Goal: Task Accomplishment & Management: Complete application form

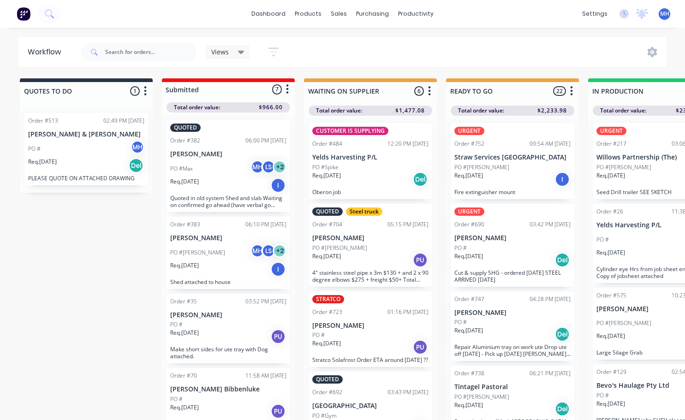
scroll to position [0, 322]
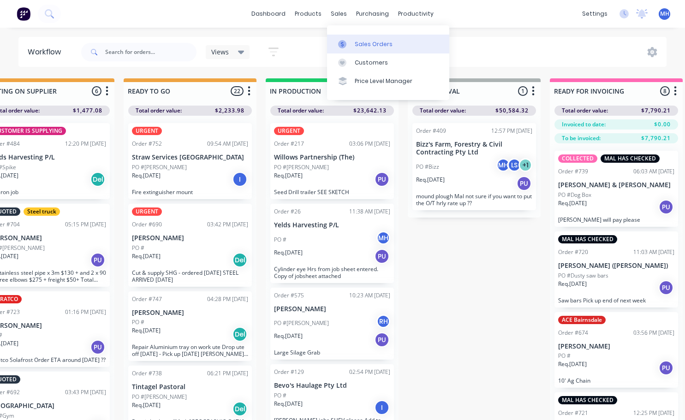
click at [367, 45] on div "Sales Orders" at bounding box center [374, 44] width 38 height 8
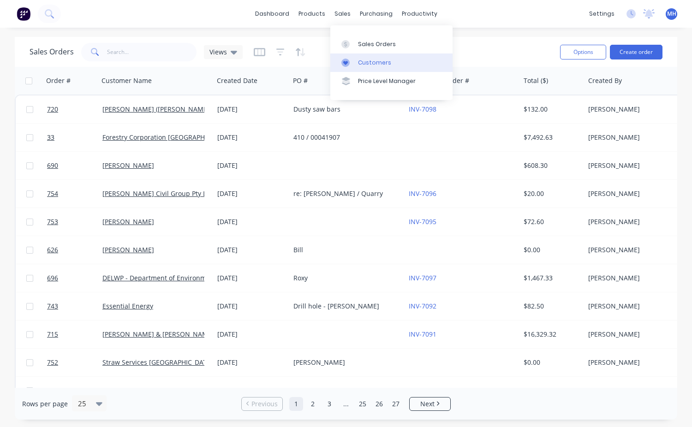
click at [368, 64] on div "Customers" at bounding box center [374, 63] width 33 height 8
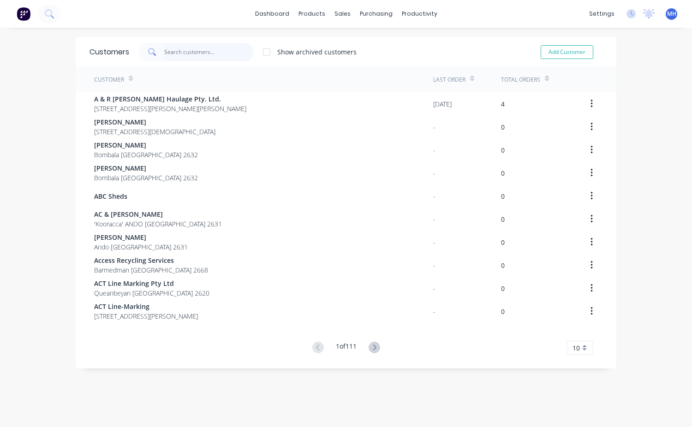
click at [191, 53] on input "text" at bounding box center [209, 52] width 90 height 18
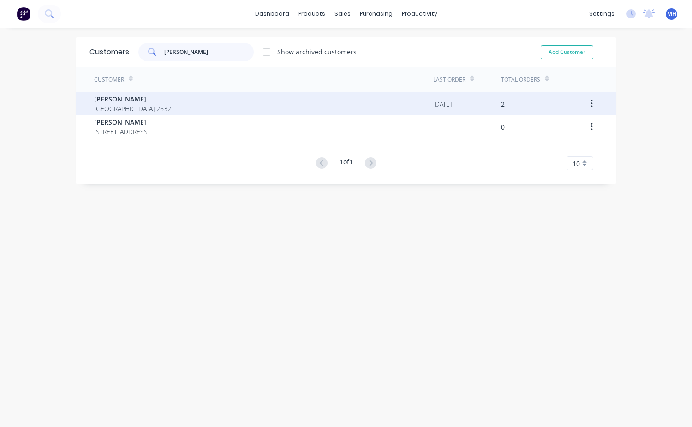
type input "[PERSON_NAME]"
click at [104, 98] on span "[PERSON_NAME]" at bounding box center [132, 99] width 77 height 10
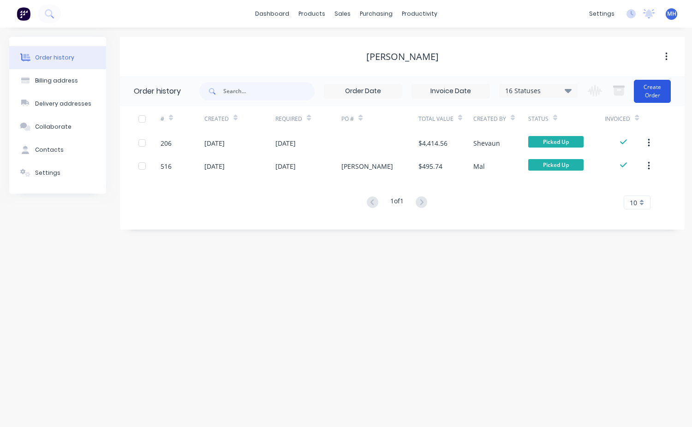
click at [648, 92] on button "Create Order" at bounding box center [652, 91] width 37 height 23
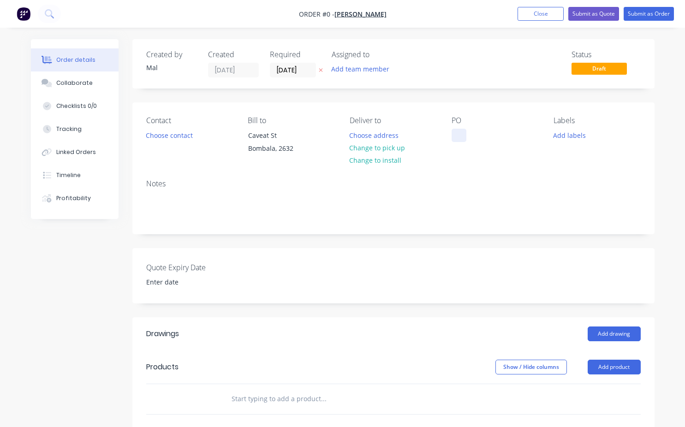
click at [465, 134] on div at bounding box center [459, 135] width 15 height 13
click at [388, 166] on div "Order details Collaborate Checklists 0/0 Tracking Linked Orders Timeline Profit…" at bounding box center [343, 344] width 642 height 611
click at [173, 138] on button "Choose contact" at bounding box center [169, 135] width 57 height 12
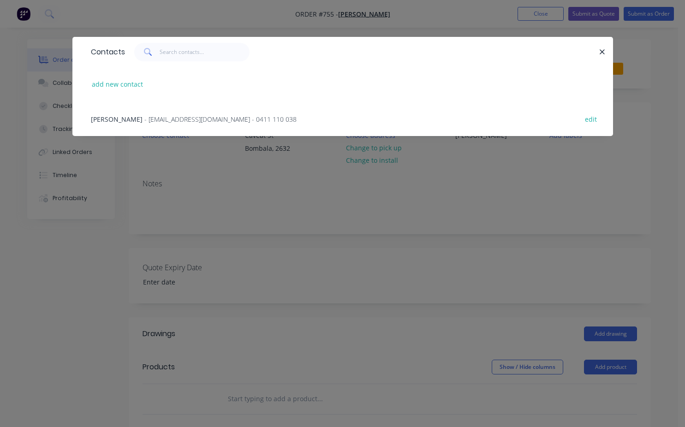
click at [112, 119] on span "[PERSON_NAME]" at bounding box center [117, 119] width 52 height 9
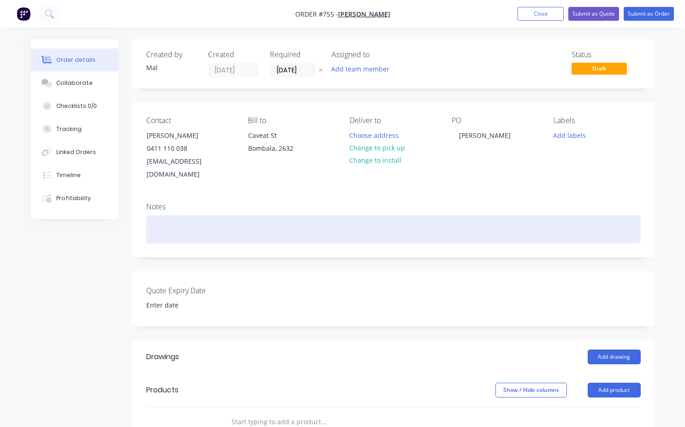
click at [186, 218] on div at bounding box center [393, 229] width 494 height 28
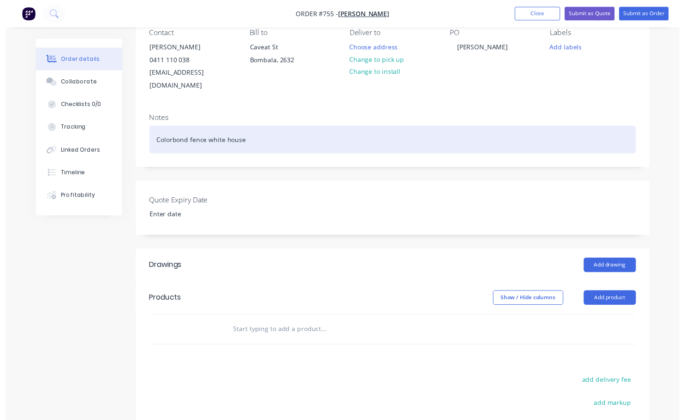
scroll to position [184, 0]
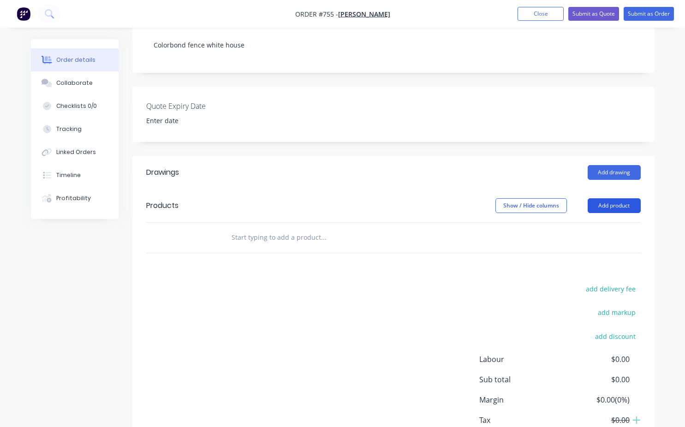
click at [611, 198] on button "Add product" at bounding box center [614, 205] width 53 height 15
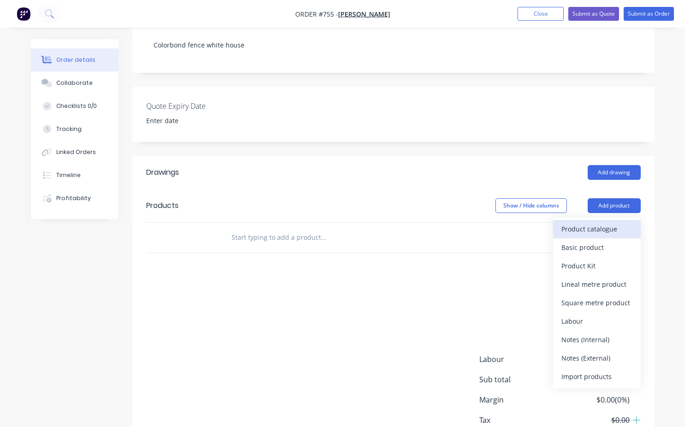
click at [573, 222] on div "Product catalogue" at bounding box center [596, 228] width 71 height 13
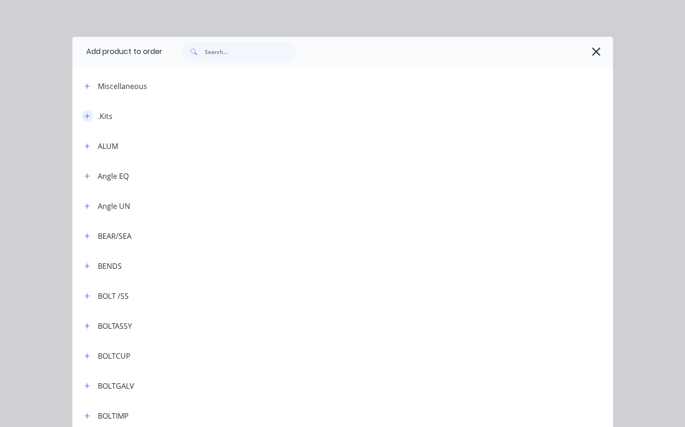
click at [84, 116] on icon "button" at bounding box center [87, 116] width 6 height 6
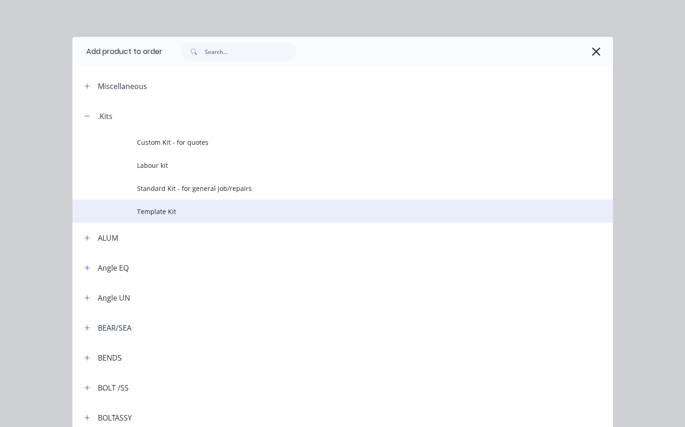
click at [158, 214] on span "Template Kit" at bounding box center [327, 212] width 380 height 10
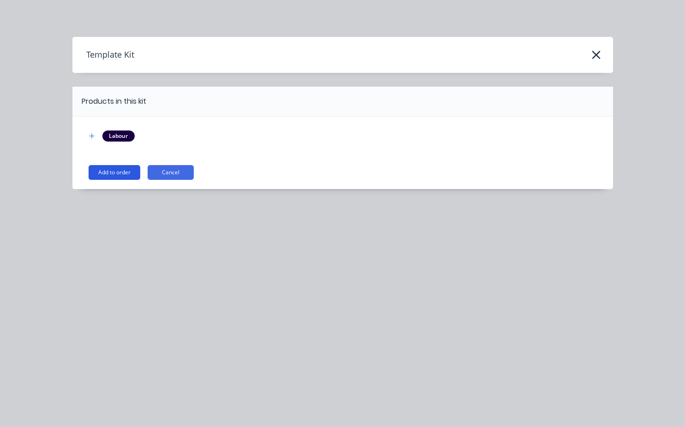
click at [126, 179] on div "Labour Add to order Cancel" at bounding box center [342, 153] width 541 height 72
click at [136, 175] on button "Add to order" at bounding box center [115, 172] width 52 height 15
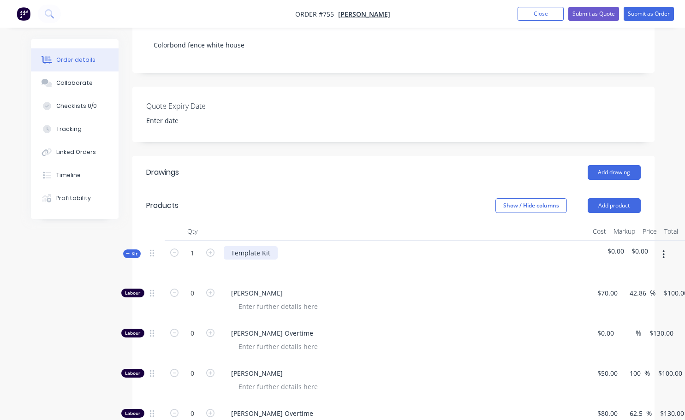
drag, startPoint x: 271, startPoint y: 238, endPoint x: 273, endPoint y: 245, distance: 7.3
click at [271, 246] on div "Template Kit" at bounding box center [251, 252] width 54 height 13
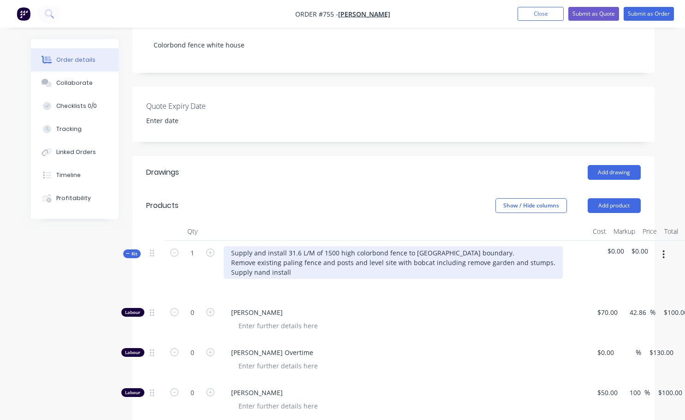
click at [256, 258] on div "Supply and install 31.6 L/M of 1500 high colorbond fence to [GEOGRAPHIC_DATA] b…" at bounding box center [393, 262] width 339 height 33
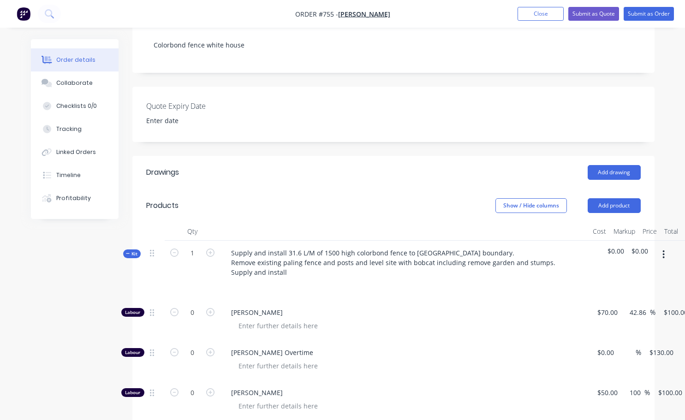
click at [273, 279] on div at bounding box center [405, 285] width 362 height 13
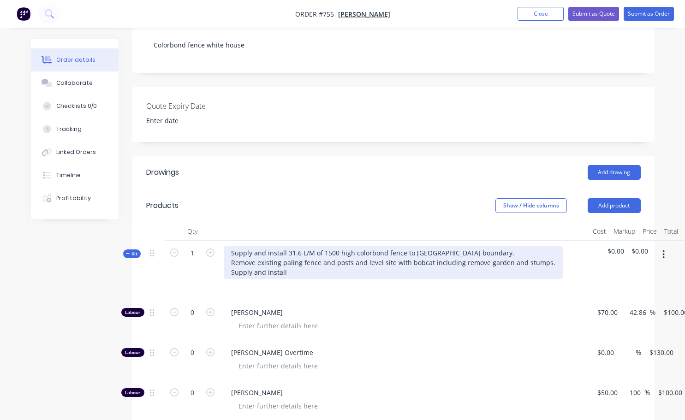
click at [286, 263] on div "Supply and install 31.6 L/M of 1500 high colorbond fence to [GEOGRAPHIC_DATA] b…" at bounding box center [393, 262] width 339 height 33
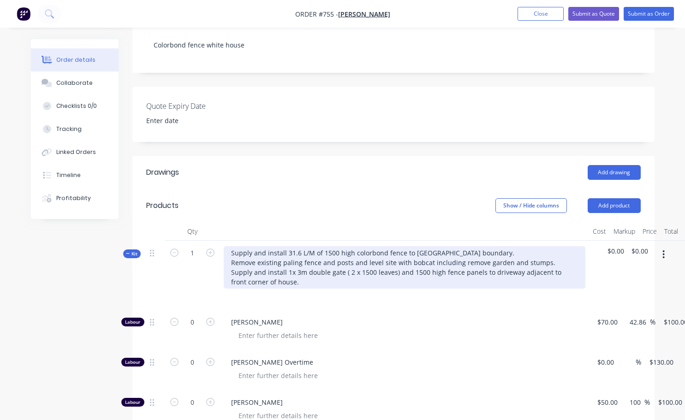
click at [531, 262] on div "Supply and install 31.6 L/M of 1500 high colorbond fence to [GEOGRAPHIC_DATA] b…" at bounding box center [405, 267] width 362 height 42
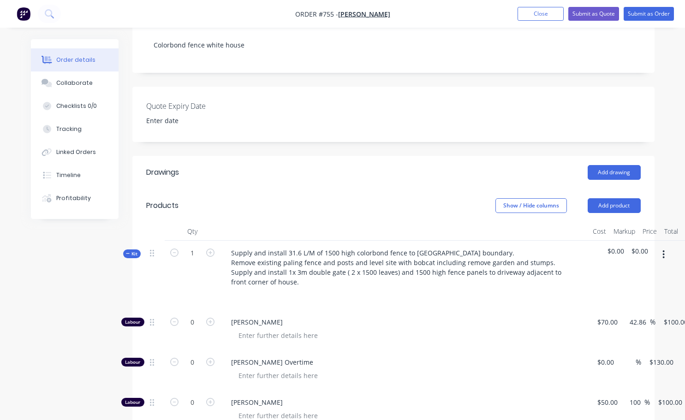
click at [526, 289] on div at bounding box center [405, 295] width 362 height 13
drag, startPoint x: 533, startPoint y: 263, endPoint x: 525, endPoint y: 285, distance: 23.9
click at [525, 289] on div at bounding box center [405, 295] width 362 height 13
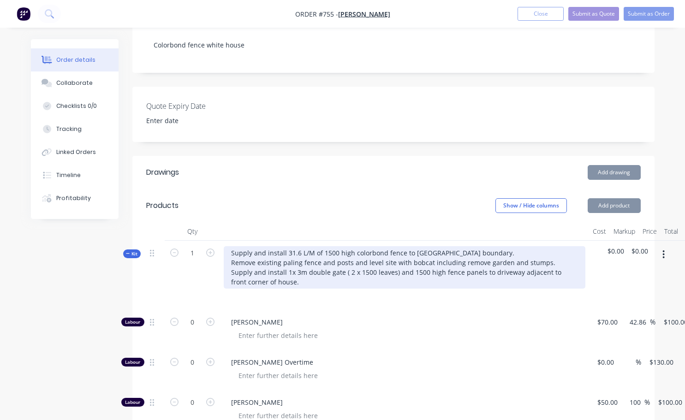
click at [526, 261] on div "Supply and install 31.6 L/M of 1500 high colorbond fence to [GEOGRAPHIC_DATA] b…" at bounding box center [405, 267] width 362 height 42
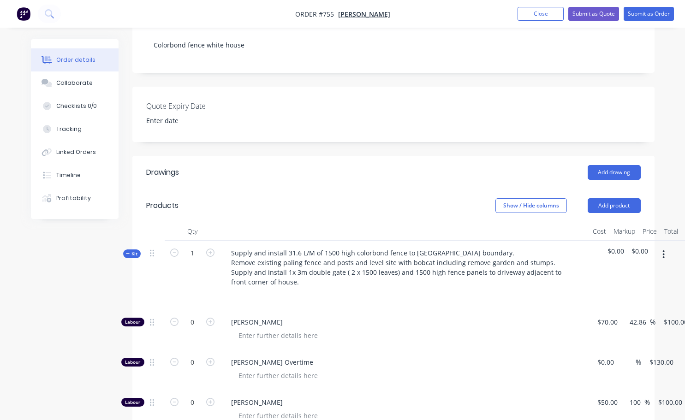
click at [524, 290] on div "Supply and install 31.6 L/M of 1500 high colorbond fence to [GEOGRAPHIC_DATA] b…" at bounding box center [404, 275] width 369 height 69
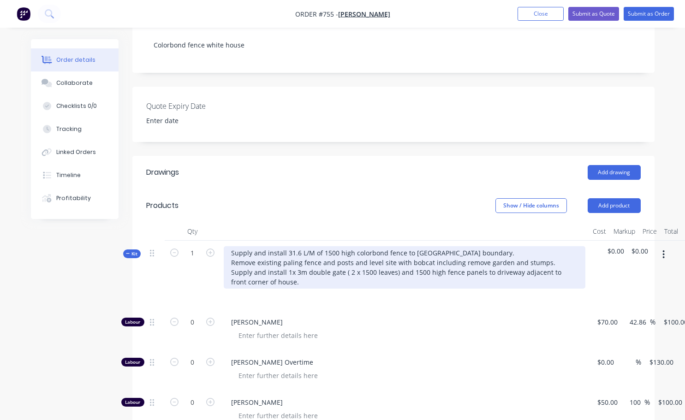
click at [537, 260] on div "Supply and install 31.6 L/M of 1500 high colorbond fence to [GEOGRAPHIC_DATA] b…" at bounding box center [405, 267] width 362 height 42
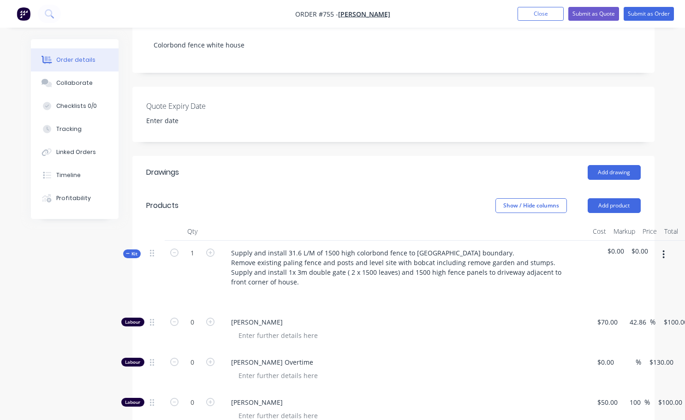
click at [520, 310] on div "[PERSON_NAME]" at bounding box center [404, 330] width 369 height 40
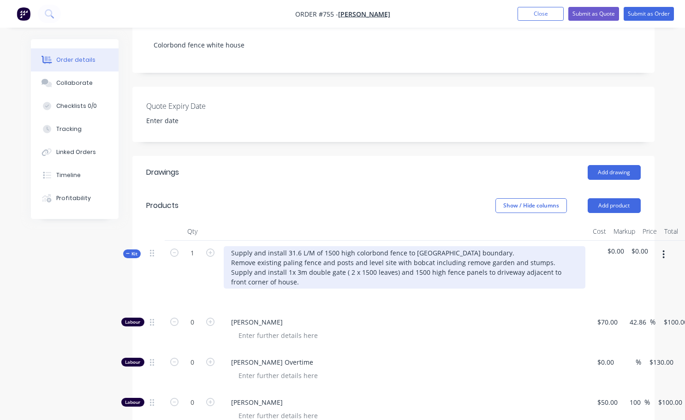
drag, startPoint x: 523, startPoint y: 267, endPoint x: 530, endPoint y: 284, distance: 18.4
click at [523, 266] on div "Supply and install 31.6 L/M of 1500 high colorbond fence to [GEOGRAPHIC_DATA] b…" at bounding box center [405, 267] width 362 height 42
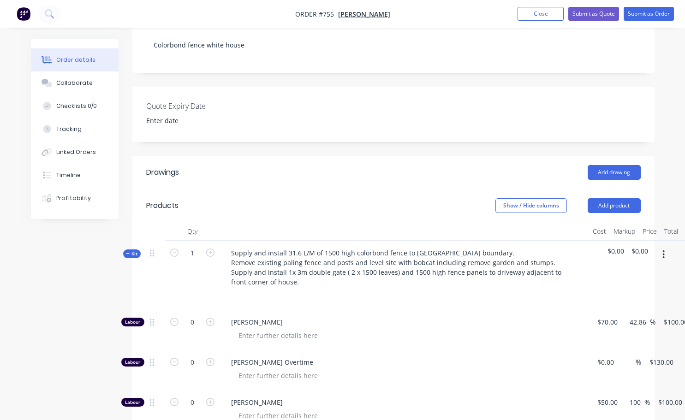
click at [534, 292] on div "Supply and install 31.6 L/M of 1500 high colorbond fence to [GEOGRAPHIC_DATA] b…" at bounding box center [404, 275] width 369 height 69
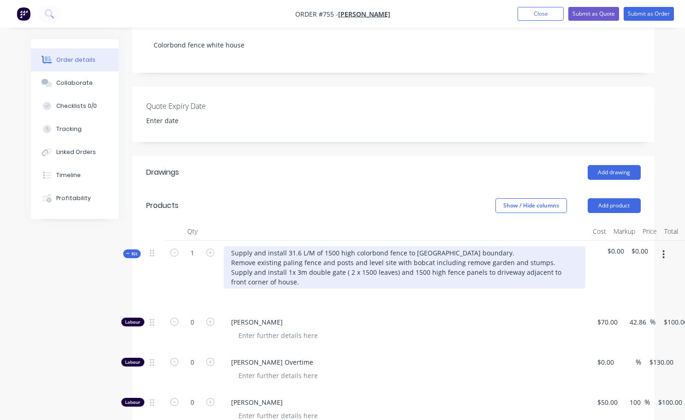
click at [531, 261] on div "Supply and install 31.6 L/M of 1500 high colorbond fence to [GEOGRAPHIC_DATA] b…" at bounding box center [405, 267] width 362 height 42
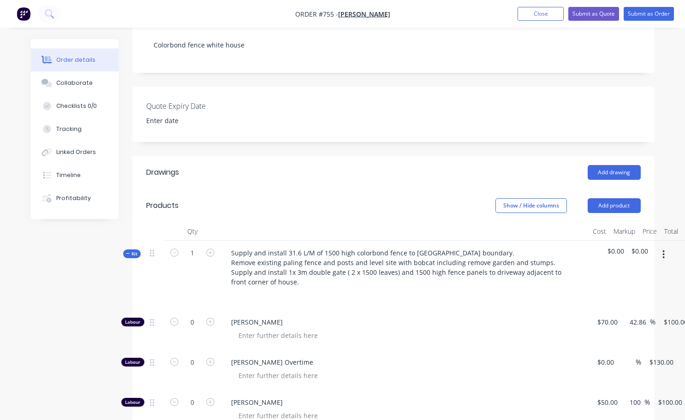
click at [525, 289] on div at bounding box center [405, 295] width 362 height 13
click at [525, 293] on div "Supply and install 31.6 L/M of 1500 high colorbond fence to [GEOGRAPHIC_DATA] b…" at bounding box center [404, 275] width 369 height 69
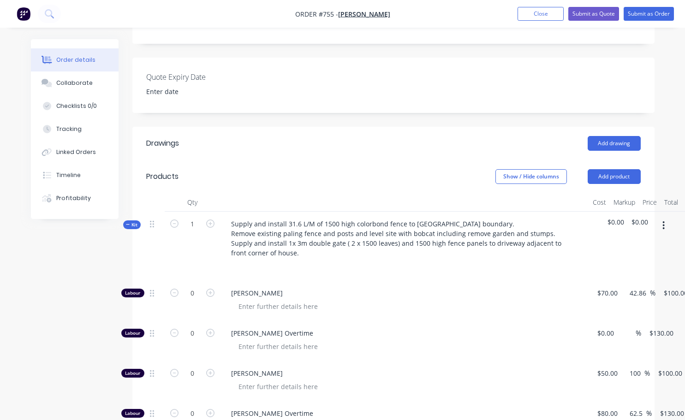
scroll to position [231, 0]
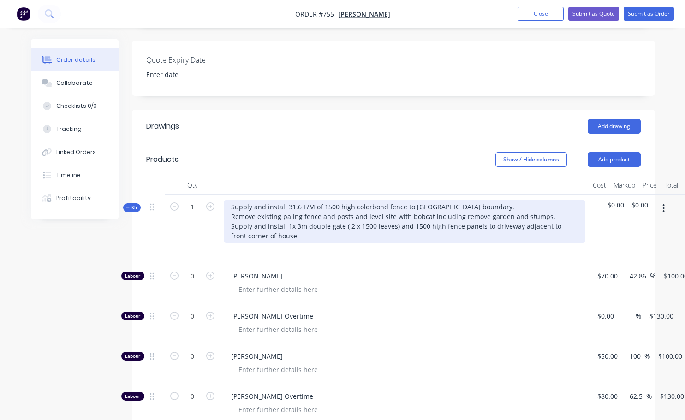
click at [304, 216] on div "Supply and install 31.6 L/M of 1500 high colorbond fence to [GEOGRAPHIC_DATA] b…" at bounding box center [405, 221] width 362 height 42
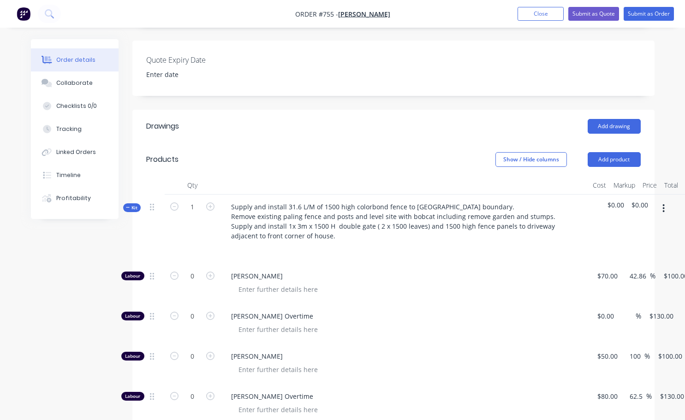
click at [348, 247] on div "Supply and install 31.6 L/M of 1500 high colorbond fence to [GEOGRAPHIC_DATA] b…" at bounding box center [404, 229] width 369 height 69
click at [243, 243] on div at bounding box center [239, 249] width 17 height 13
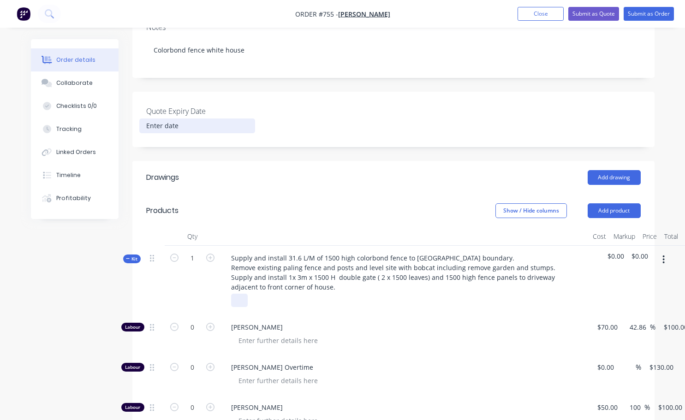
scroll to position [138, 0]
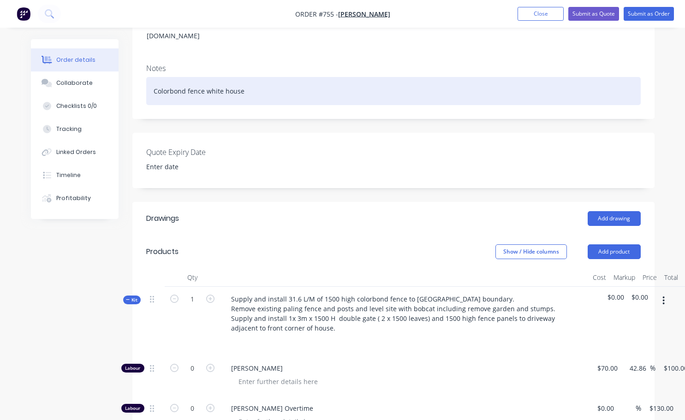
click at [252, 78] on div "Colorbond fence white house" at bounding box center [393, 91] width 494 height 28
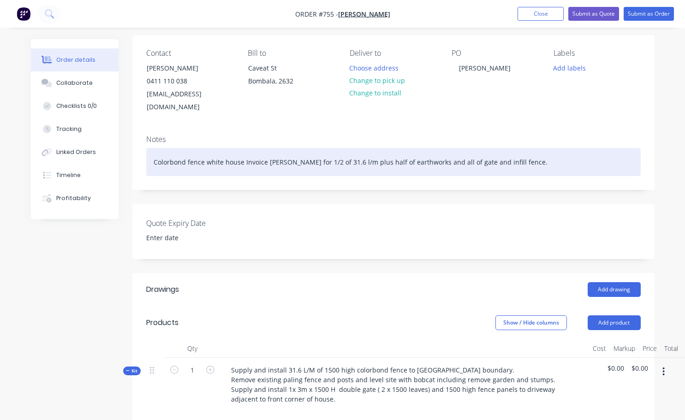
scroll to position [92, 0]
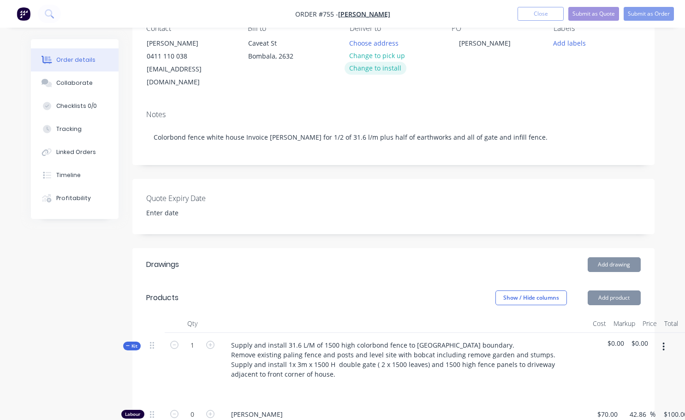
click at [381, 71] on button "Change to install" at bounding box center [376, 68] width 62 height 12
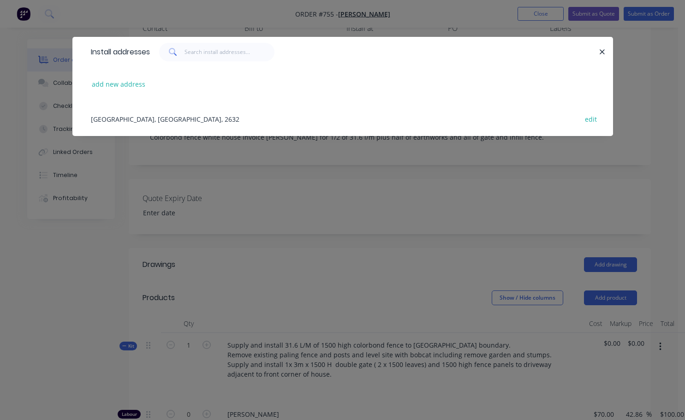
click at [160, 123] on div "[GEOGRAPHIC_DATA], [GEOGRAPHIC_DATA], 2632 edit" at bounding box center [342, 118] width 513 height 35
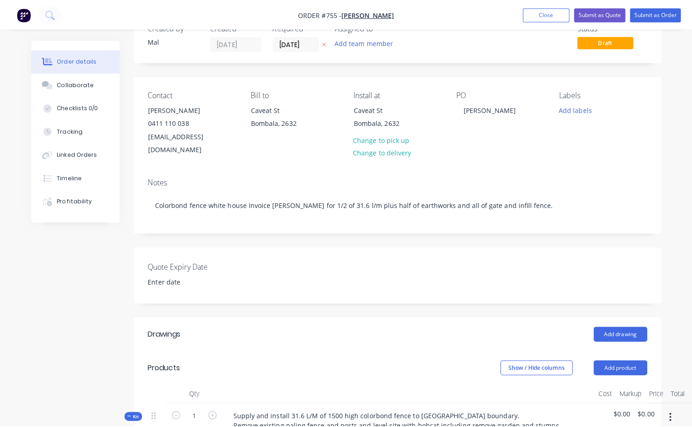
scroll to position [0, 0]
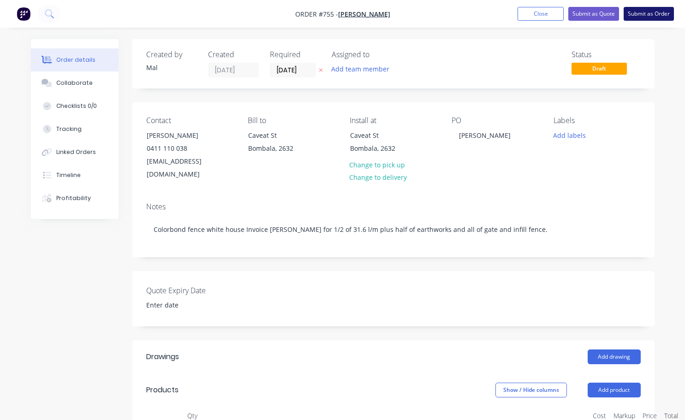
click at [656, 10] on button "Submit as Order" at bounding box center [649, 14] width 50 height 14
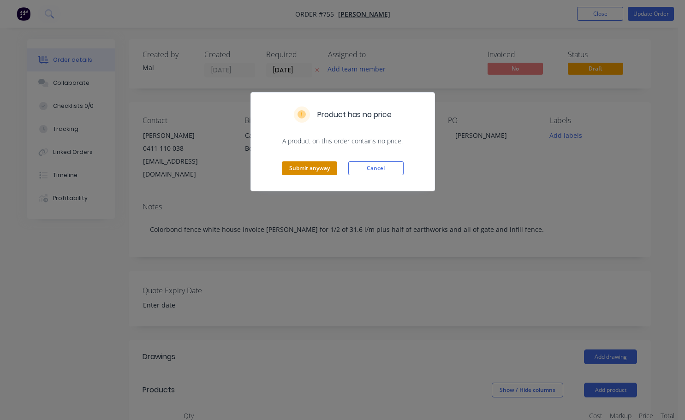
click at [300, 167] on button "Submit anyway" at bounding box center [309, 168] width 55 height 14
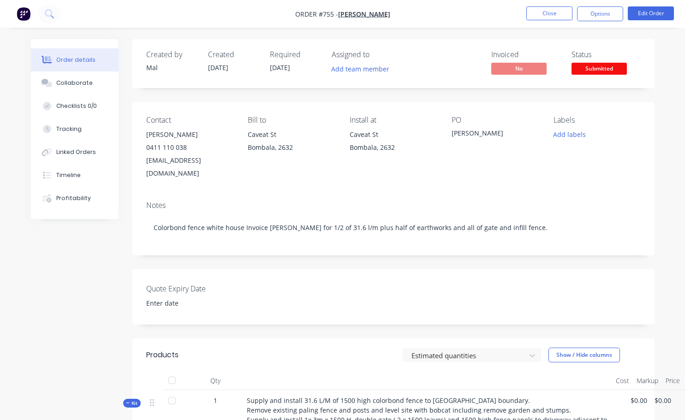
click at [604, 71] on span "Submitted" at bounding box center [598, 69] width 55 height 12
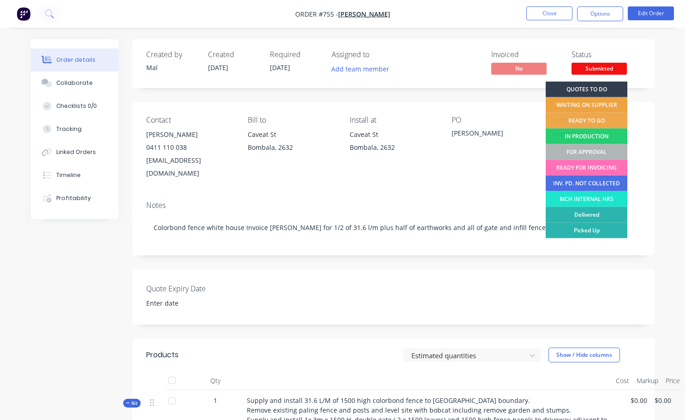
click at [581, 107] on div "WAITING ON SUPPLIER" at bounding box center [587, 105] width 82 height 16
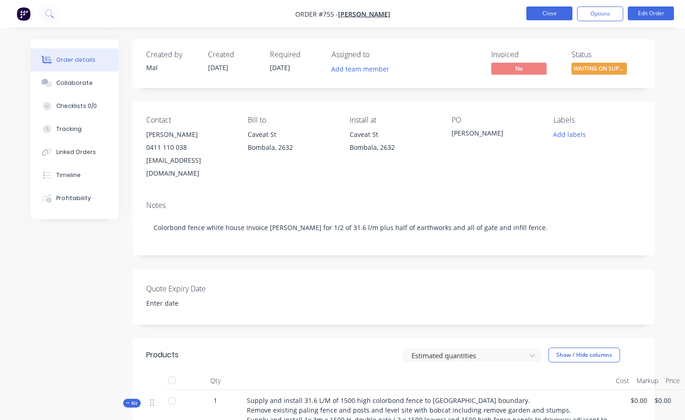
click at [550, 15] on button "Close" at bounding box center [549, 13] width 46 height 14
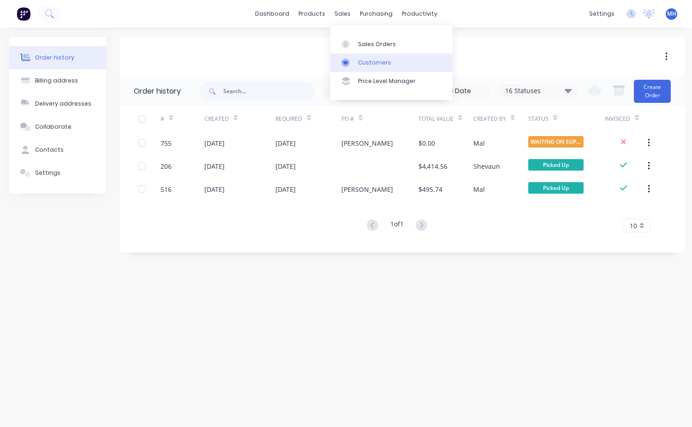
click at [361, 63] on div "Customers" at bounding box center [374, 63] width 33 height 8
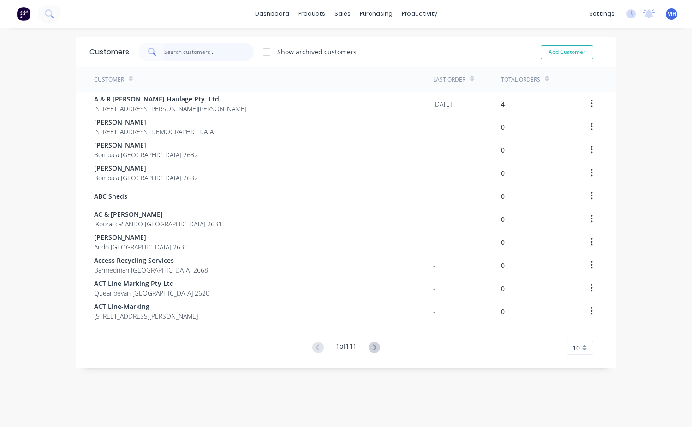
click at [182, 54] on input "text" at bounding box center [209, 52] width 90 height 18
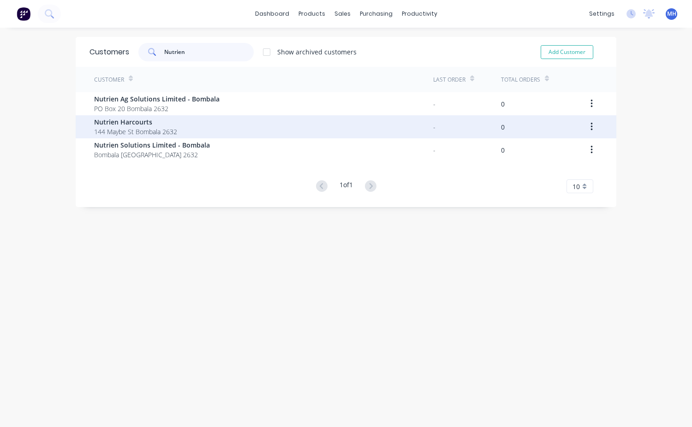
type input "Nutrien"
click at [124, 124] on span "Nutrien Harcourts" at bounding box center [135, 122] width 83 height 10
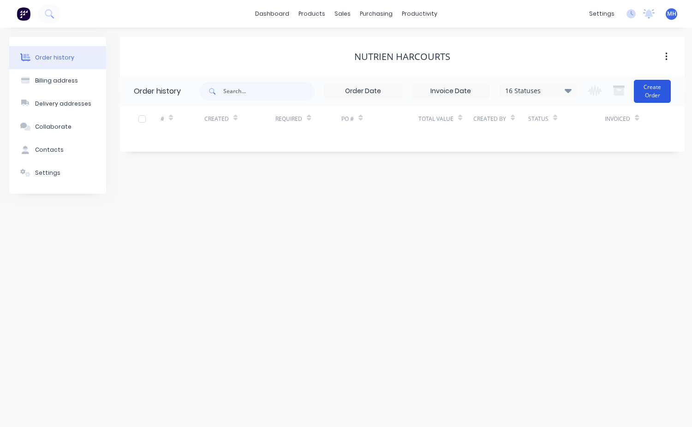
click at [658, 82] on button "Create Order" at bounding box center [652, 91] width 37 height 23
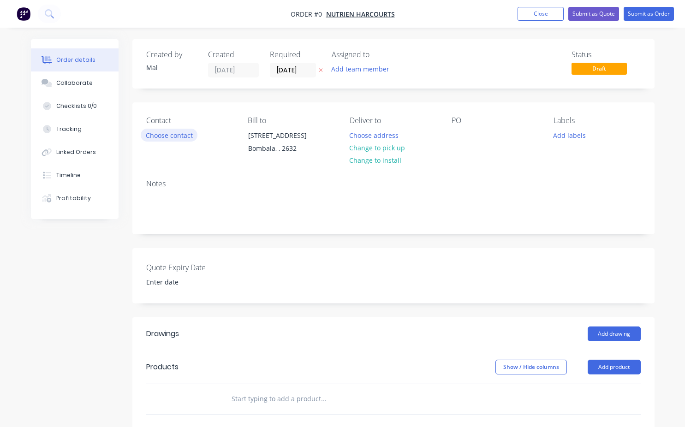
click at [171, 134] on button "Choose contact" at bounding box center [169, 135] width 57 height 12
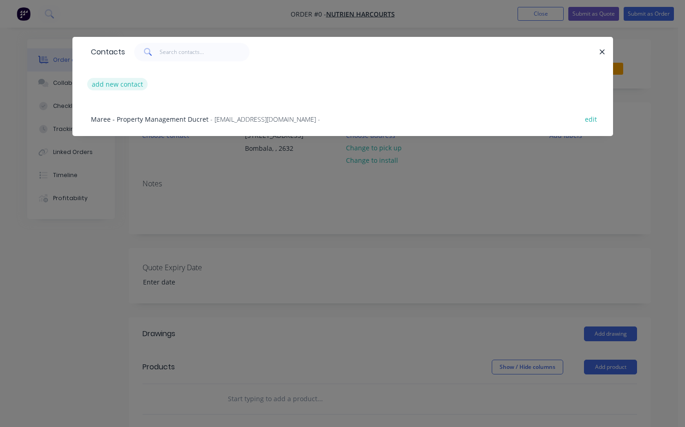
click at [111, 86] on button "add new contact" at bounding box center [117, 84] width 61 height 12
select select "AU"
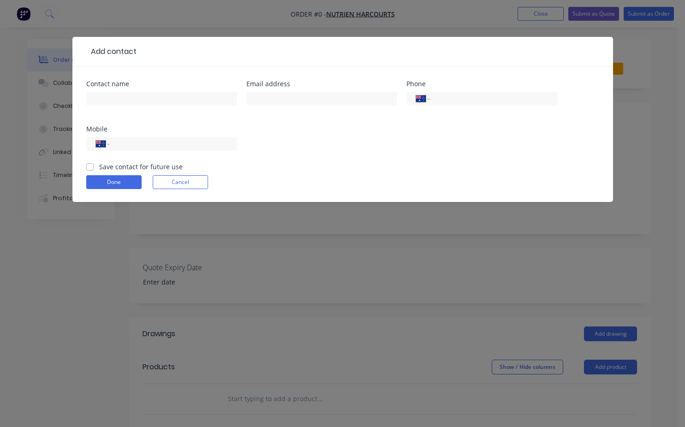
click at [646, 49] on div "Add contact Contact name Email address Phone International [GEOGRAPHIC_DATA] [G…" at bounding box center [342, 213] width 685 height 427
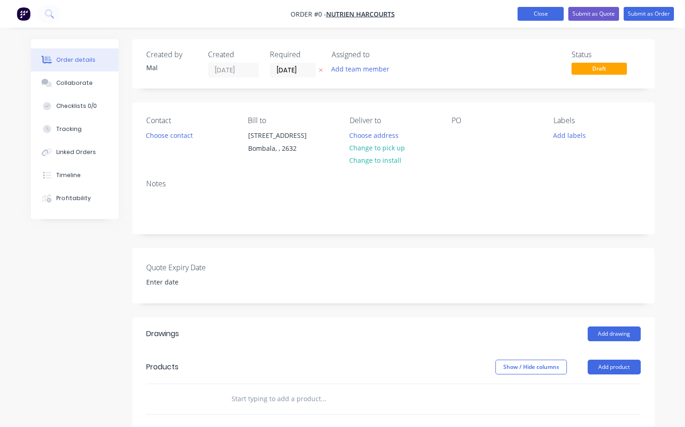
click at [547, 13] on button "Close" at bounding box center [540, 14] width 46 height 14
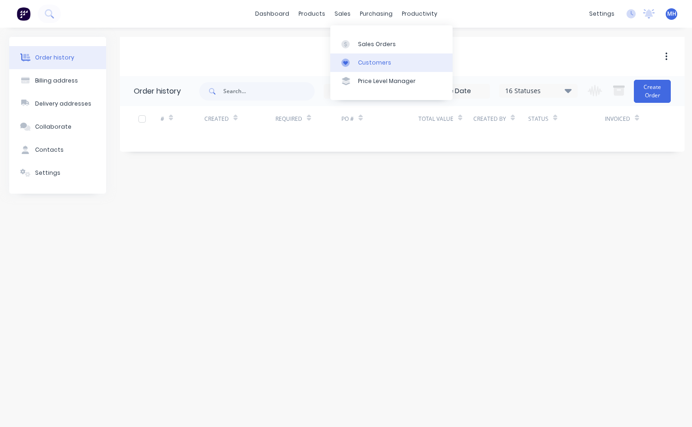
click at [373, 61] on div "Customers" at bounding box center [374, 63] width 33 height 8
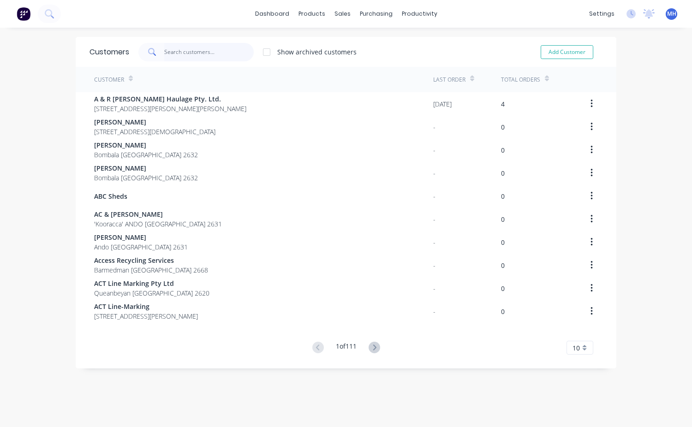
click at [174, 52] on input "text" at bounding box center [209, 52] width 90 height 18
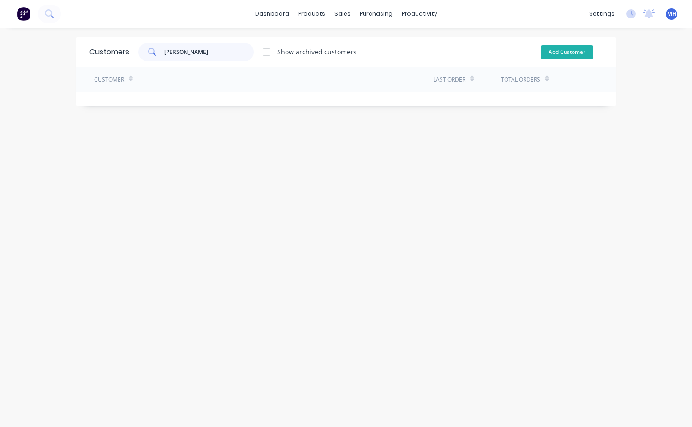
type input "[PERSON_NAME]"
click at [564, 59] on button "Add Customer" at bounding box center [567, 52] width 53 height 14
select select "AU"
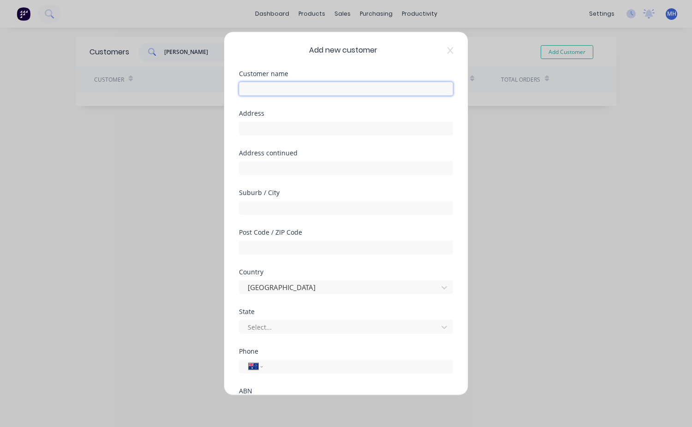
click at [266, 83] on input "text" at bounding box center [346, 89] width 214 height 14
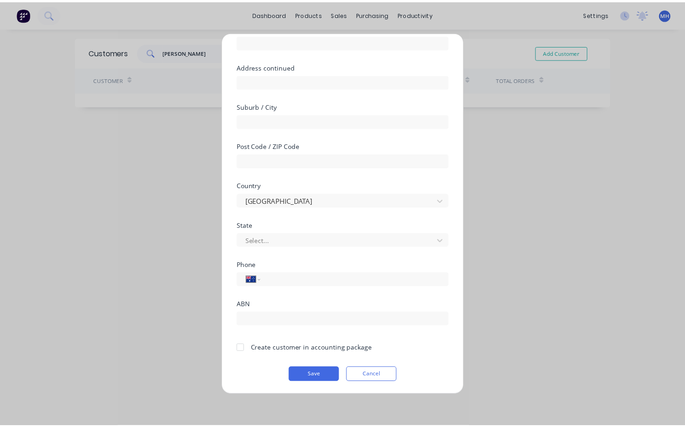
scroll to position [87, 0]
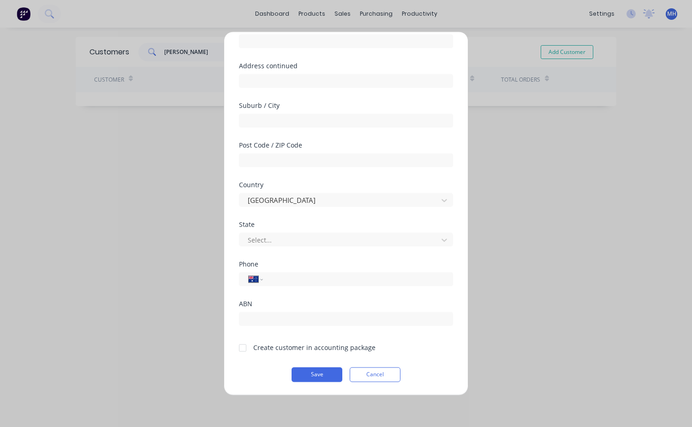
type input "[PERSON_NAME]"
click at [241, 348] on div at bounding box center [242, 348] width 18 height 18
click at [243, 347] on div at bounding box center [242, 348] width 18 height 18
click at [306, 374] on button "Save" at bounding box center [316, 374] width 51 height 15
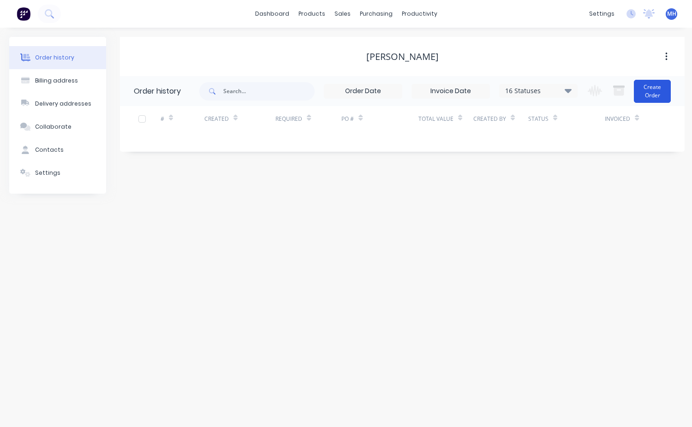
click at [650, 97] on button "Create Order" at bounding box center [652, 91] width 37 height 23
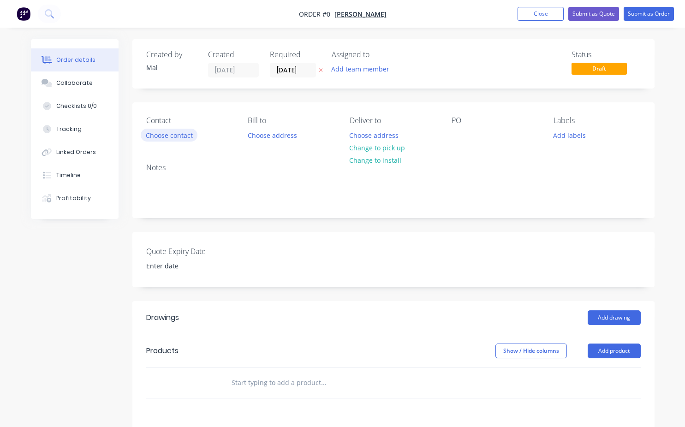
click at [166, 139] on button "Choose contact" at bounding box center [169, 135] width 57 height 12
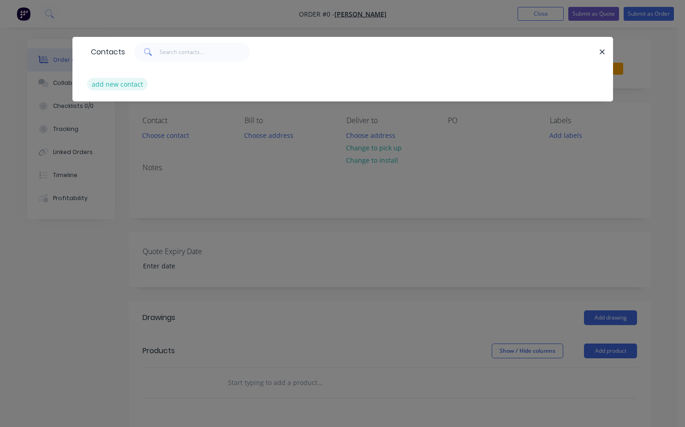
click at [129, 85] on button "add new contact" at bounding box center [117, 84] width 61 height 12
select select "AU"
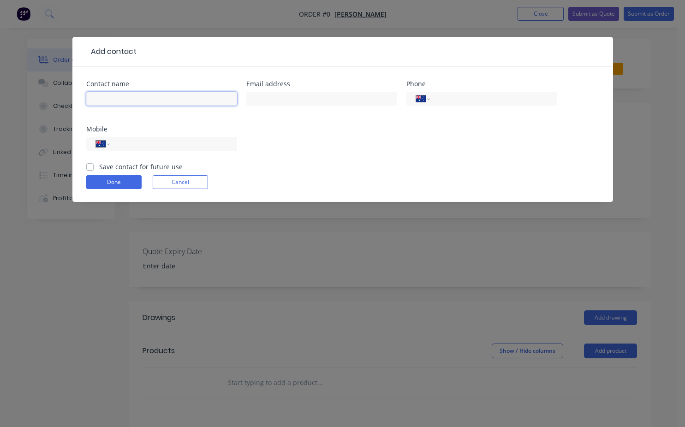
click at [108, 96] on input "text" at bounding box center [161, 99] width 151 height 14
type input "[PERSON_NAME]"
click at [297, 90] on div "Email address" at bounding box center [321, 99] width 151 height 36
click at [124, 148] on input "tel" at bounding box center [171, 144] width 111 height 11
type input "0427 584 004"
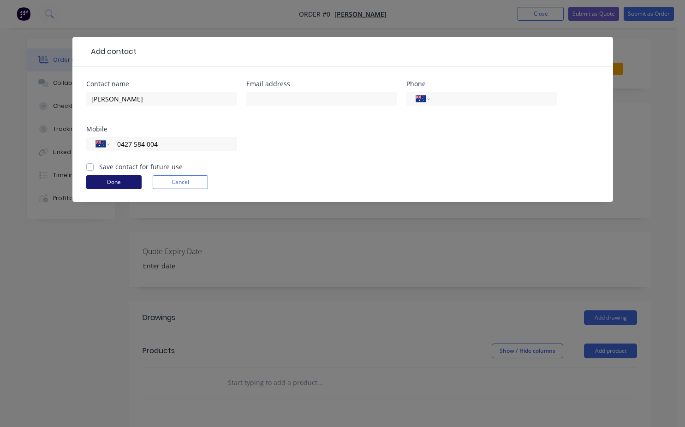
click at [121, 183] on button "Done" at bounding box center [113, 182] width 55 height 14
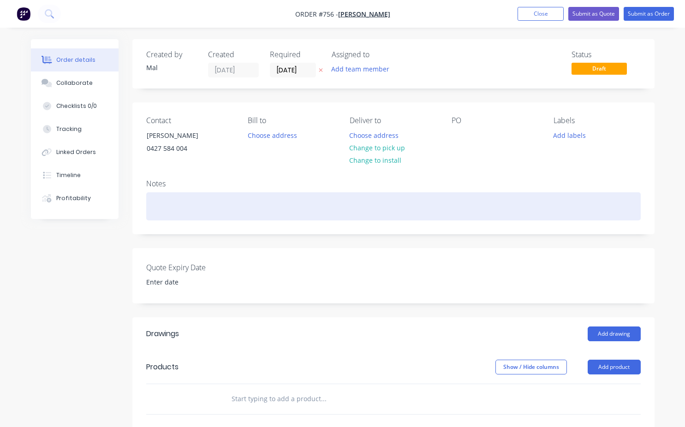
click at [165, 204] on div at bounding box center [393, 206] width 494 height 28
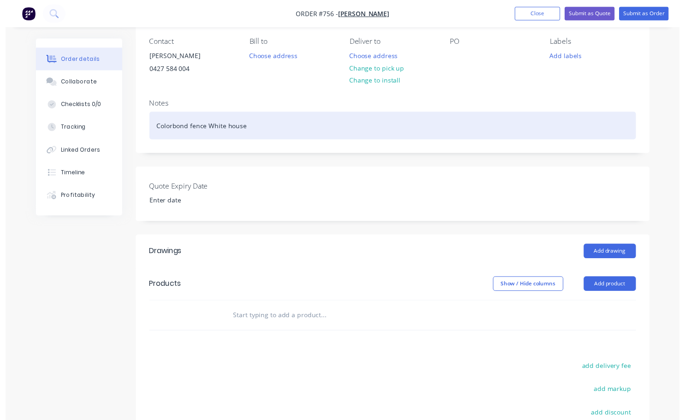
scroll to position [138, 0]
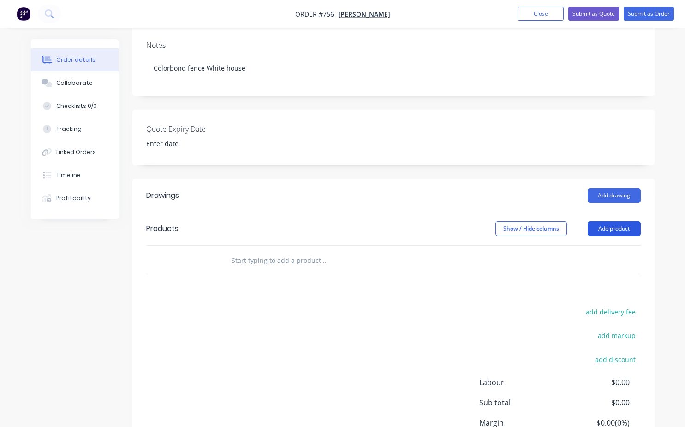
click at [603, 231] on button "Add product" at bounding box center [614, 228] width 53 height 15
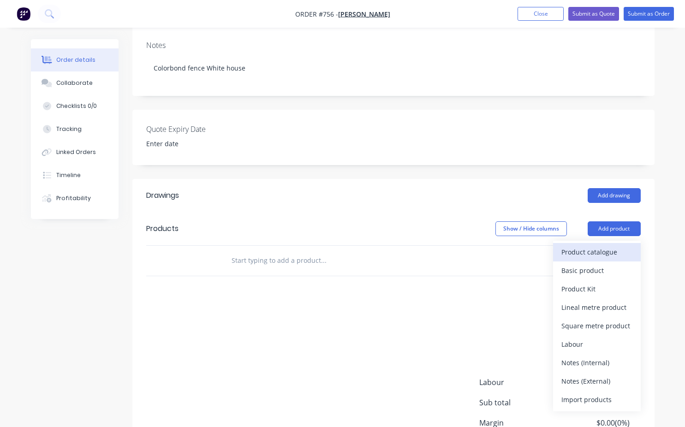
click at [581, 258] on div "Product catalogue" at bounding box center [596, 251] width 71 height 13
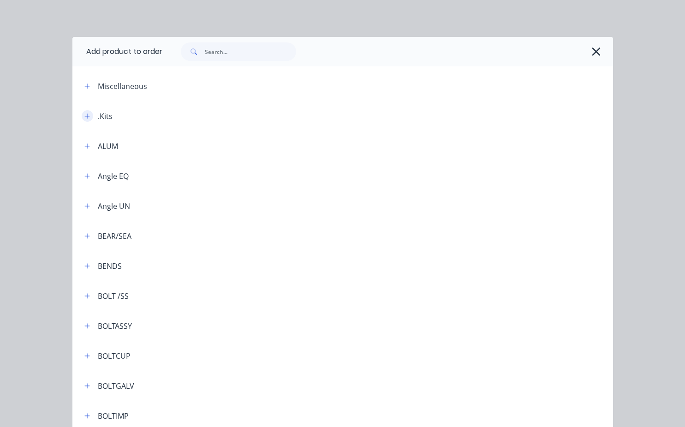
click at [84, 114] on icon "button" at bounding box center [87, 116] width 6 height 6
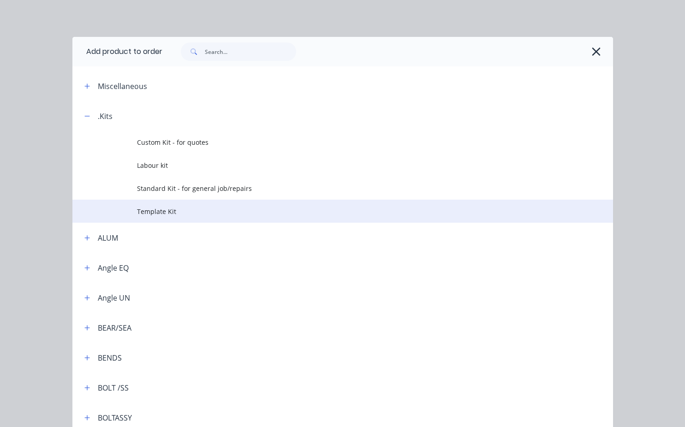
click at [167, 210] on span "Template Kit" at bounding box center [327, 212] width 380 height 10
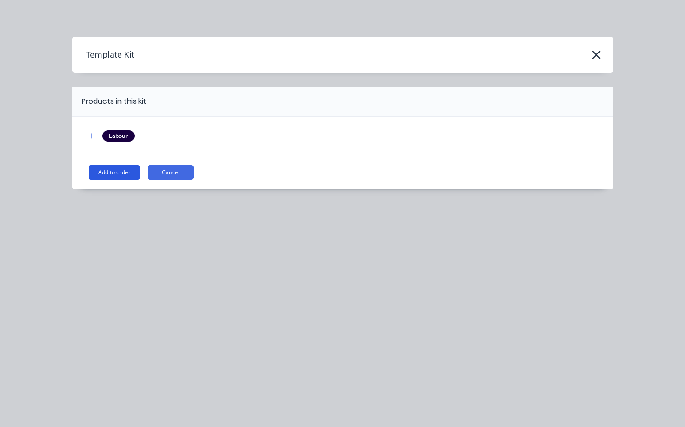
click at [119, 174] on button "Add to order" at bounding box center [115, 172] width 52 height 15
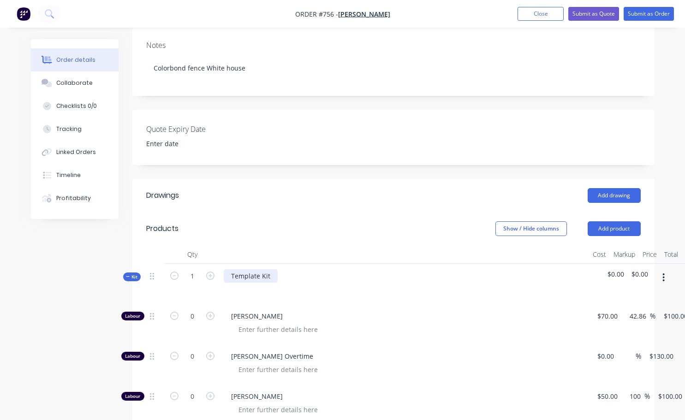
click at [271, 274] on div "Template Kit" at bounding box center [251, 275] width 54 height 13
click at [286, 279] on div "Supply and install colorbond fence to white house side boundary" at bounding box center [332, 275] width 217 height 13
click at [449, 277] on div "Supply and install 36 L/M colorbond fence to white house side boundary" at bounding box center [343, 275] width 239 height 13
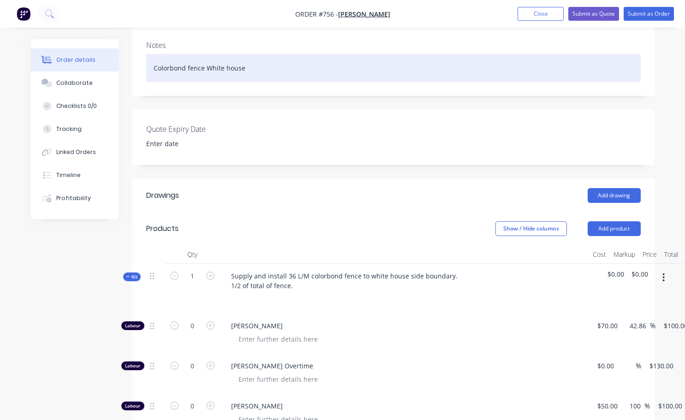
click at [152, 67] on div "Colorbond fence White house" at bounding box center [393, 68] width 494 height 28
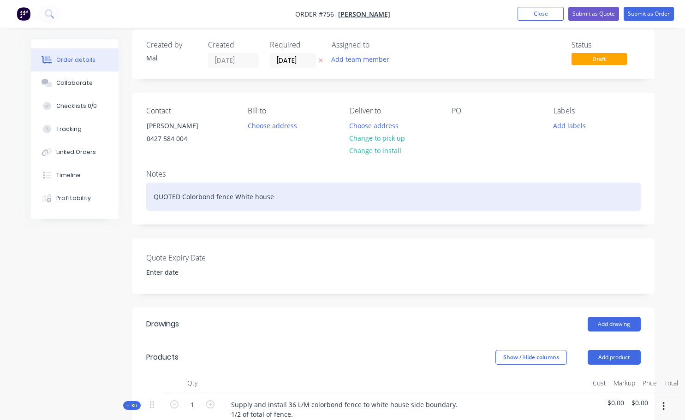
scroll to position [0, 0]
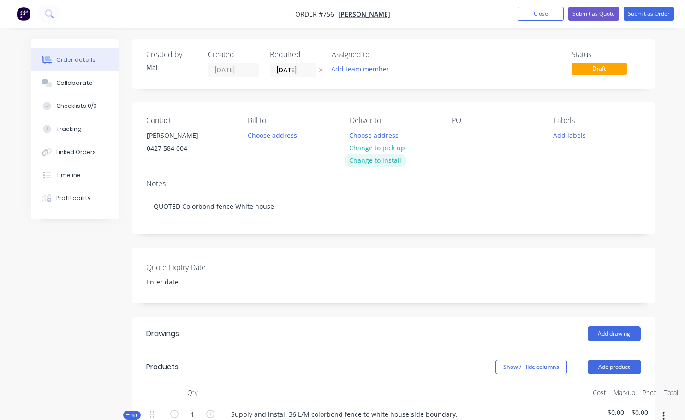
click at [374, 160] on button "Change to install" at bounding box center [376, 160] width 62 height 12
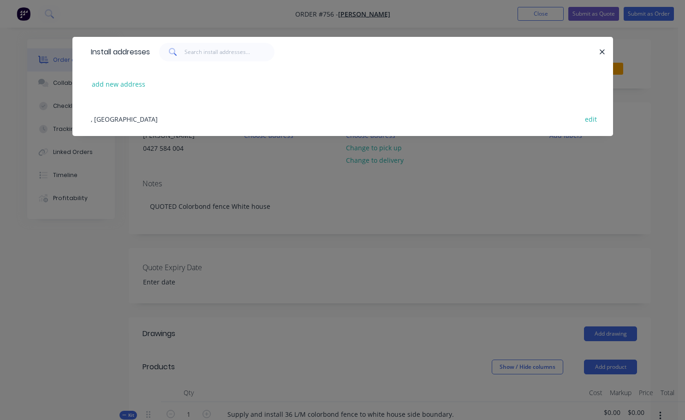
click at [604, 53] on icon "button" at bounding box center [602, 52] width 6 height 8
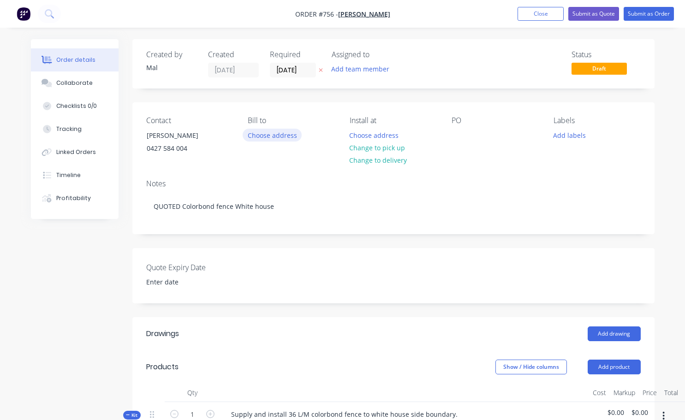
click at [276, 139] on button "Choose address" at bounding box center [272, 135] width 59 height 12
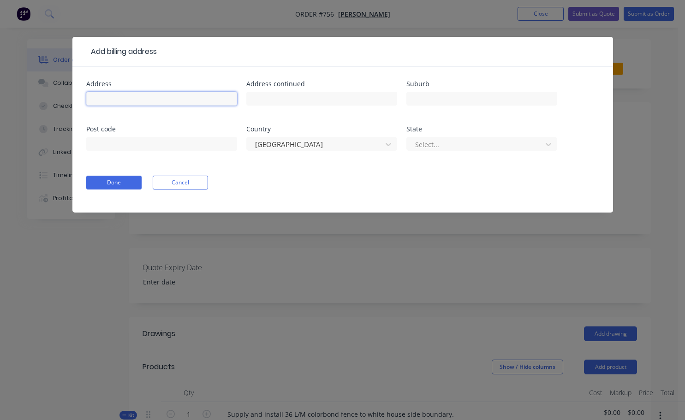
click at [102, 101] on input "text" at bounding box center [161, 99] width 151 height 14
click at [594, 66] on header "Add billing address" at bounding box center [342, 52] width 541 height 30
drag, startPoint x: 681, startPoint y: 195, endPoint x: 661, endPoint y: 185, distance: 21.7
click at [681, 195] on div "Add billing address Address Address continued Suburb Post code Country [GEOGRAP…" at bounding box center [342, 210] width 685 height 420
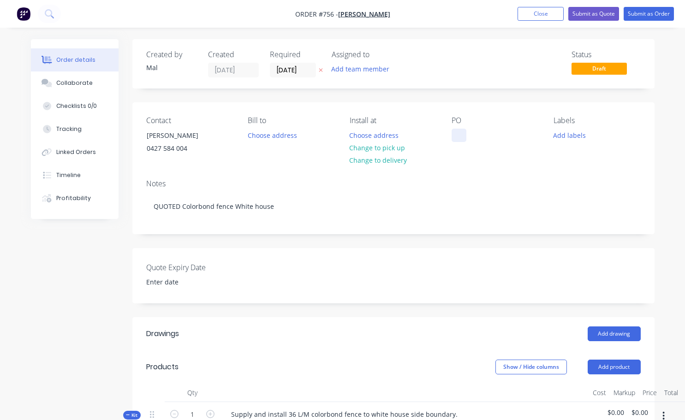
click at [458, 135] on div at bounding box center [459, 135] width 15 height 13
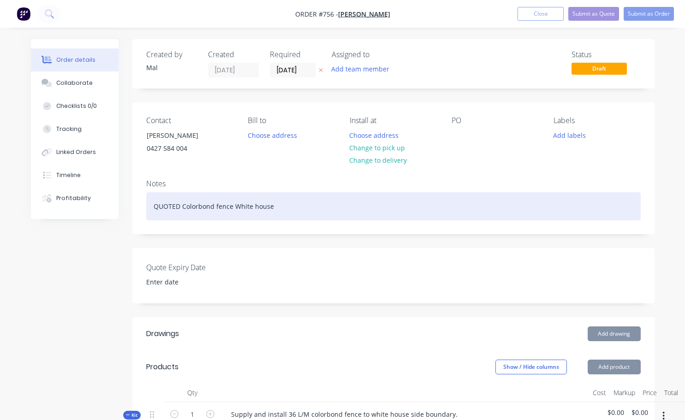
click at [449, 196] on div "QUOTED Colorbond fence White house" at bounding box center [393, 206] width 494 height 28
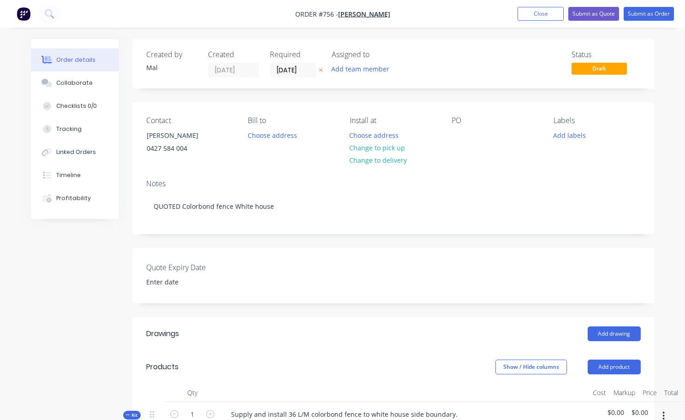
click at [450, 182] on div "Notes" at bounding box center [393, 183] width 494 height 9
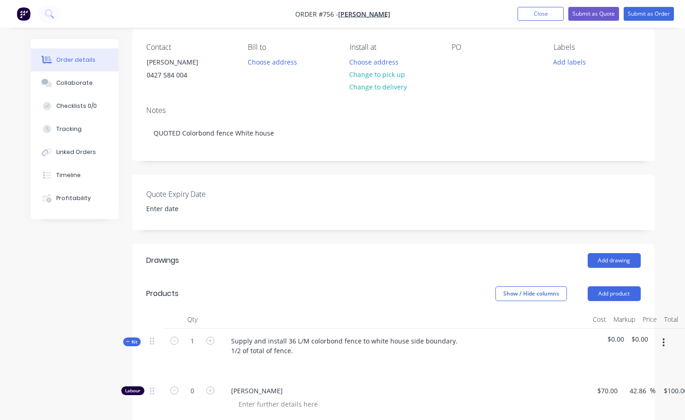
scroll to position [138, 0]
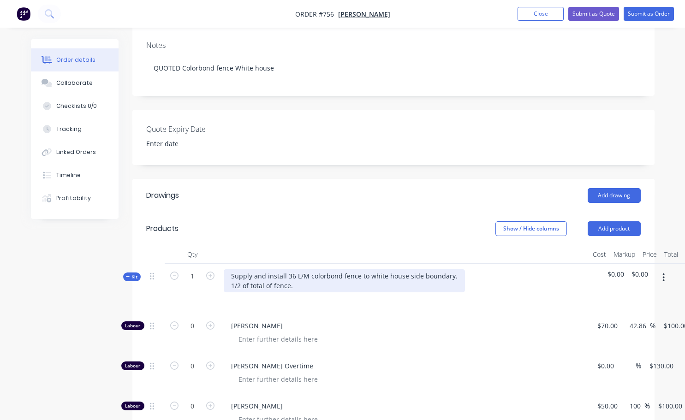
click at [273, 285] on div "Supply and install 36 L/M colorbond fence to white house side boundary. 1/2 of …" at bounding box center [344, 280] width 241 height 23
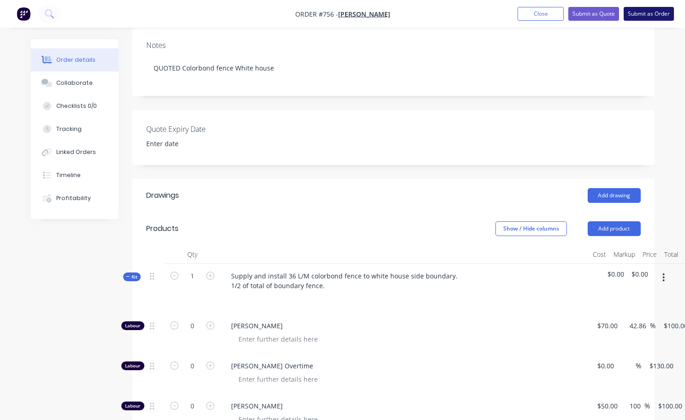
click at [651, 15] on button "Submit as Order" at bounding box center [649, 14] width 50 height 14
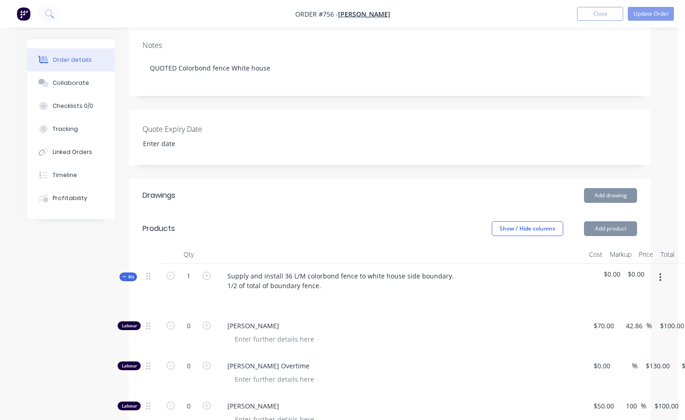
scroll to position [0, 0]
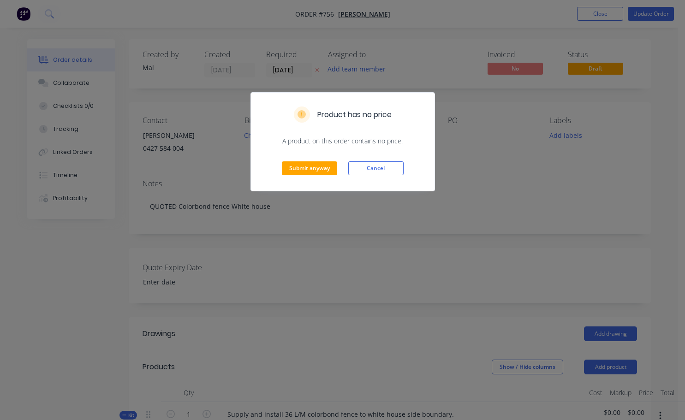
click at [544, 190] on div "Product has no price A product on this order contains no price. Submit anyway C…" at bounding box center [342, 210] width 685 height 420
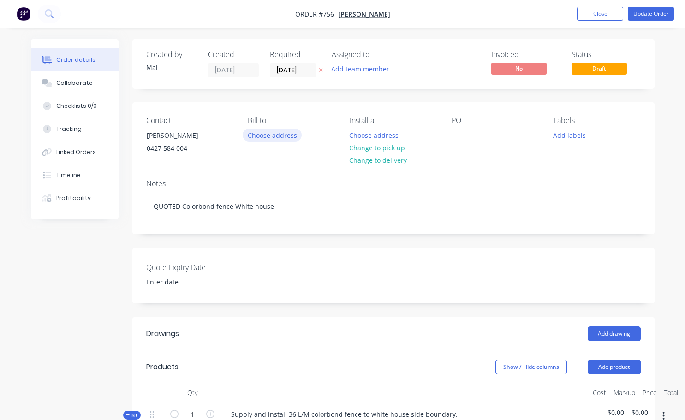
click at [281, 137] on button "Choose address" at bounding box center [272, 135] width 59 height 12
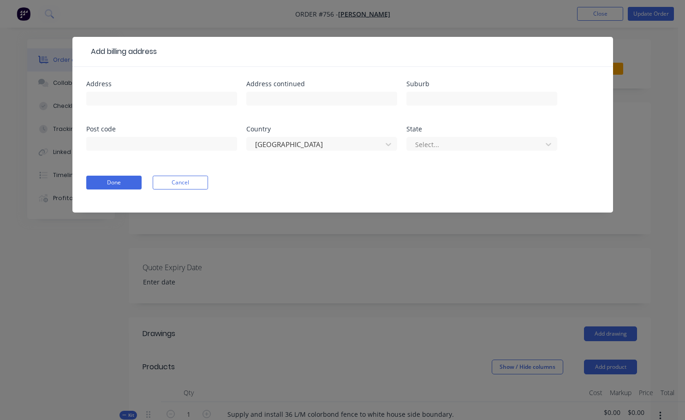
click at [549, 192] on form "Address Address continued Suburb Post code Country [GEOGRAPHIC_DATA] State Sele…" at bounding box center [342, 147] width 513 height 132
click at [669, 130] on div "Add billing address Address Address continued Suburb Post code Country [GEOGRAP…" at bounding box center [342, 210] width 685 height 420
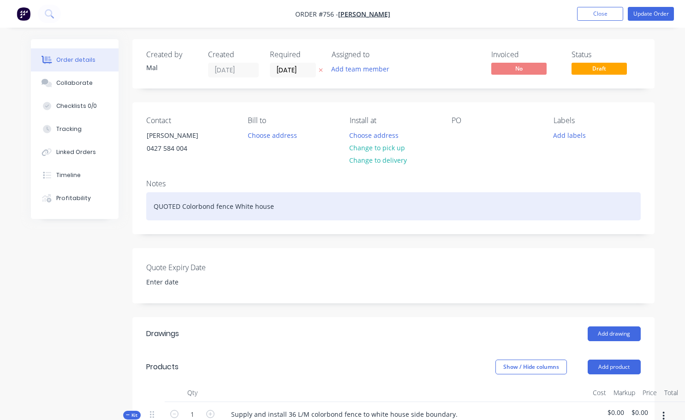
click at [159, 198] on div "QUOTED Colorbond fence White house" at bounding box center [393, 206] width 494 height 28
click at [158, 196] on div "QUOTED Colorbond fence White house" at bounding box center [393, 206] width 494 height 28
click at [155, 218] on div "QUOTED Colorbond fence White house" at bounding box center [393, 206] width 494 height 28
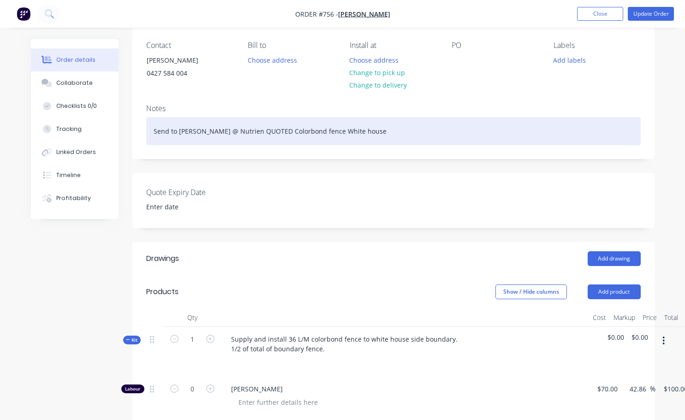
scroll to position [92, 0]
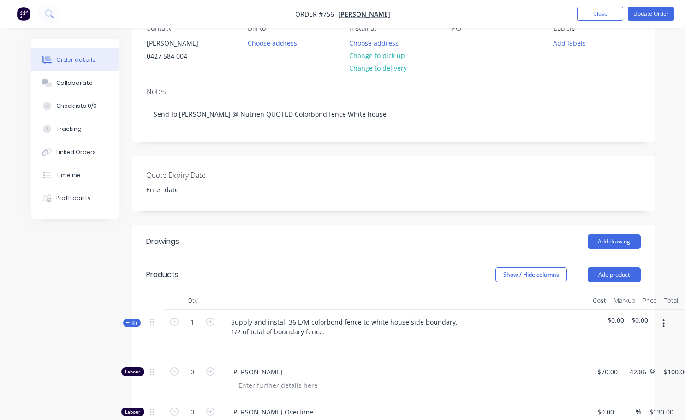
click at [643, 322] on span "$0.00" at bounding box center [639, 320] width 17 height 10
click at [652, 323] on div at bounding box center [663, 335] width 23 height 50
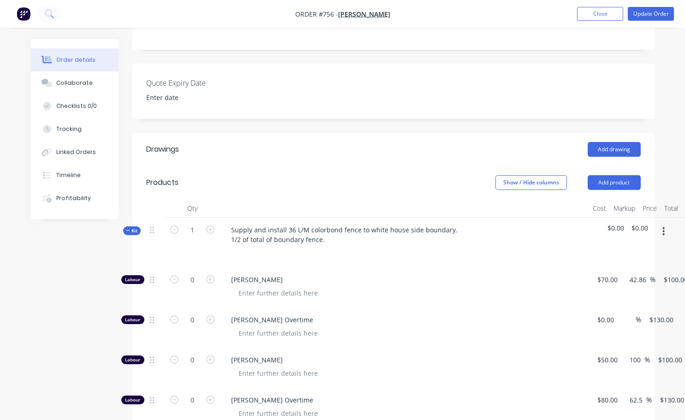
scroll to position [46, 0]
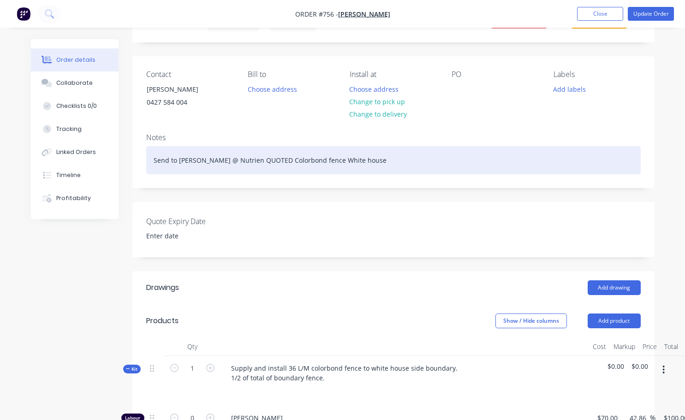
click at [267, 159] on div "Send to [PERSON_NAME] @ Nutrien QUOTED Colorbond fence White house" at bounding box center [393, 160] width 494 height 28
click at [479, 160] on div "Send to [PERSON_NAME] @ Nutrien QUOTED $2700 +GST including remove old fence (C…" at bounding box center [393, 160] width 494 height 28
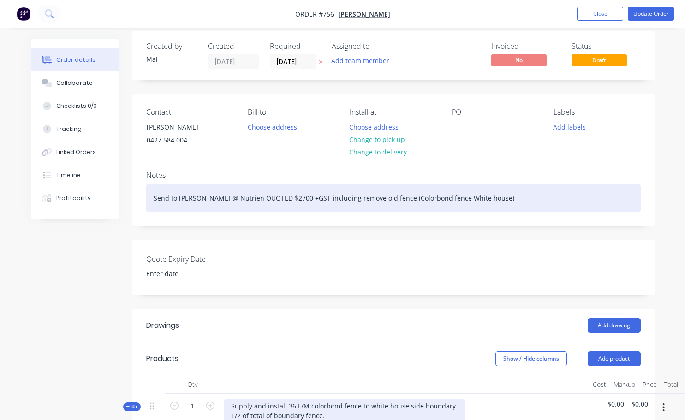
scroll to position [0, 0]
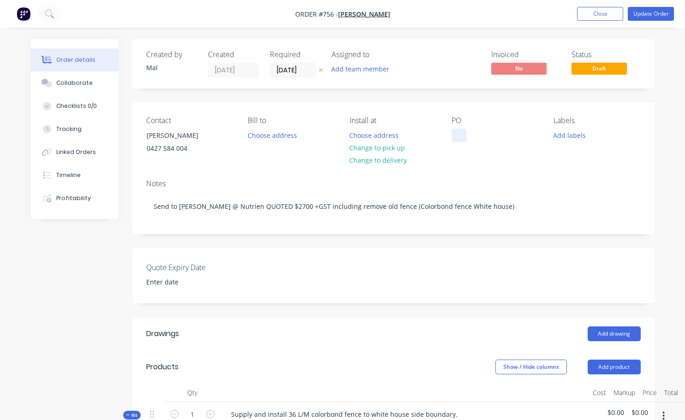
drag, startPoint x: 454, startPoint y: 128, endPoint x: 454, endPoint y: 136, distance: 7.4
click at [457, 130] on div "PO" at bounding box center [495, 137] width 87 height 42
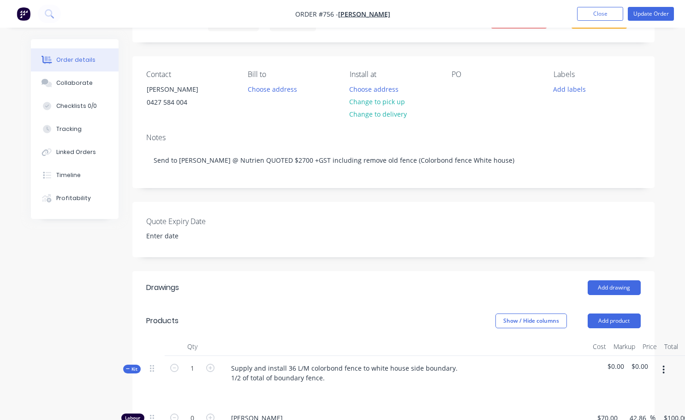
click at [469, 83] on div "PO" at bounding box center [495, 91] width 87 height 42
click at [461, 91] on div at bounding box center [459, 89] width 15 height 13
click at [528, 120] on div "Contact [PERSON_NAME] 0427 584 004 Bill to Choose address Install at Choose add…" at bounding box center [393, 91] width 522 height 70
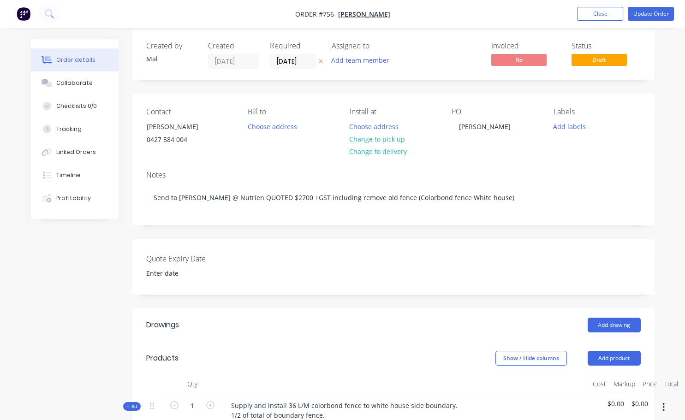
scroll to position [0, 0]
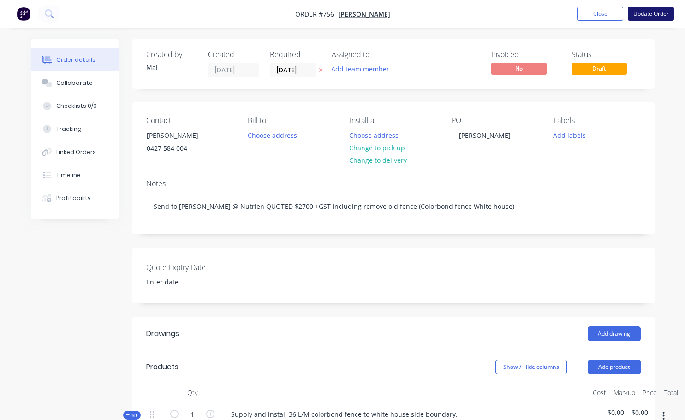
click at [654, 14] on button "Update Order" at bounding box center [651, 14] width 46 height 14
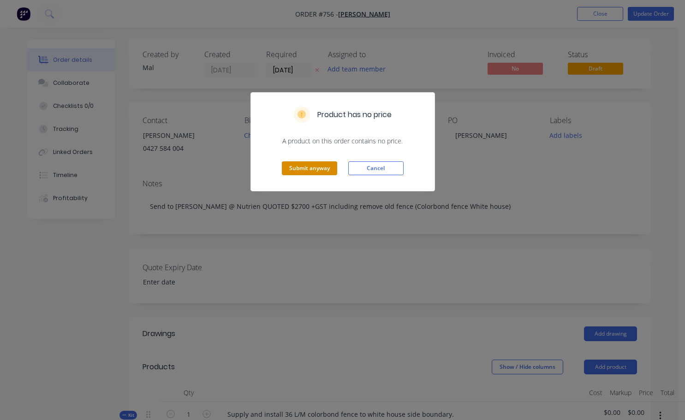
click at [304, 165] on button "Submit anyway" at bounding box center [309, 168] width 55 height 14
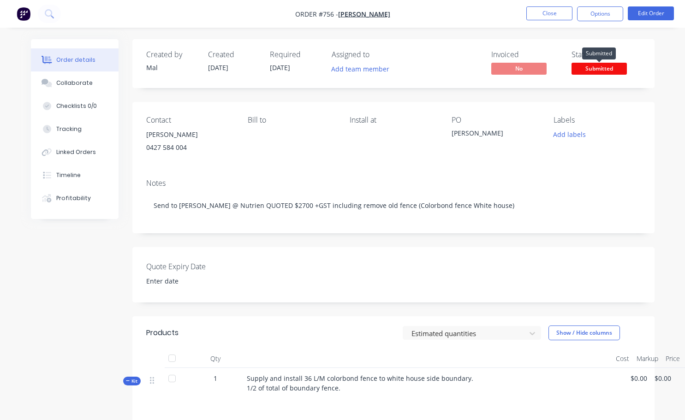
click at [595, 71] on span "Submitted" at bounding box center [598, 69] width 55 height 12
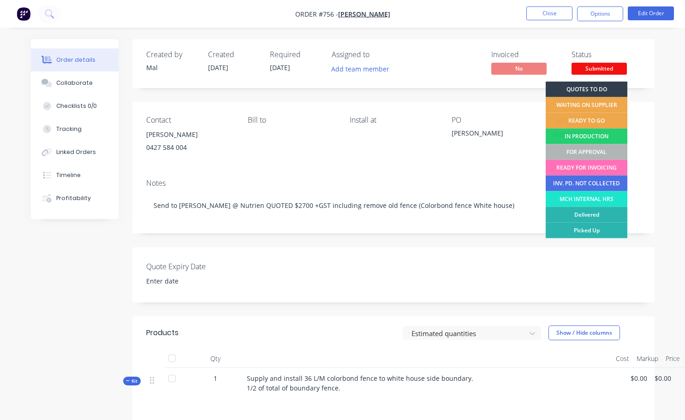
click at [576, 101] on div "WAITING ON SUPPLIER" at bounding box center [587, 105] width 82 height 16
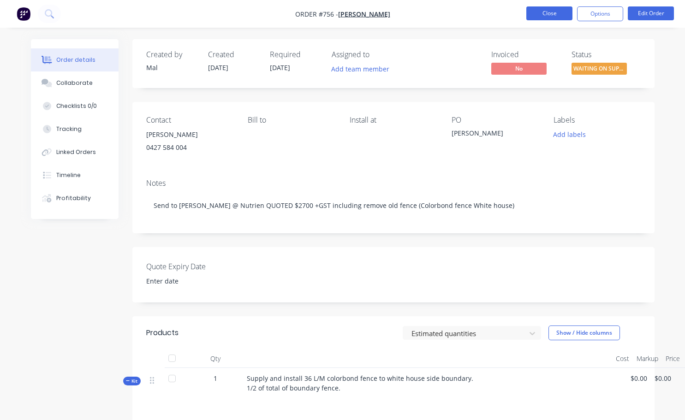
click at [550, 9] on button "Close" at bounding box center [549, 13] width 46 height 14
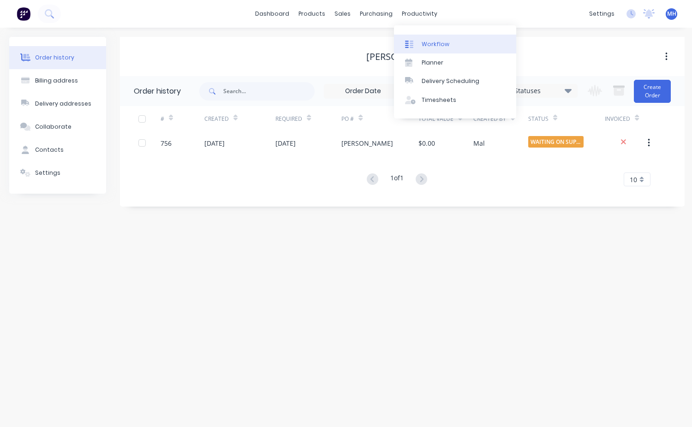
click at [441, 48] on div "Workflow" at bounding box center [436, 44] width 28 height 8
